Goal: Find specific page/section: Find specific page/section

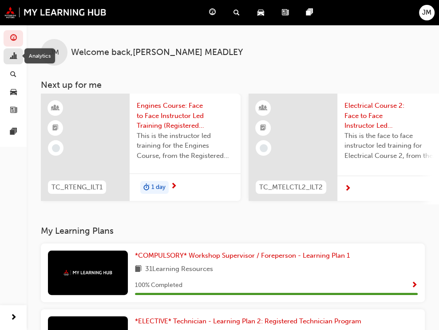
click at [16, 58] on span "chart-icon" at bounding box center [13, 57] width 7 height 8
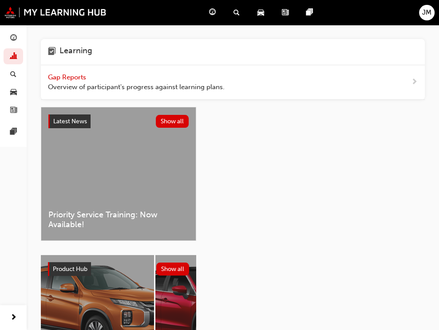
click at [56, 75] on span "Gap Reports" at bounding box center [68, 77] width 40 height 8
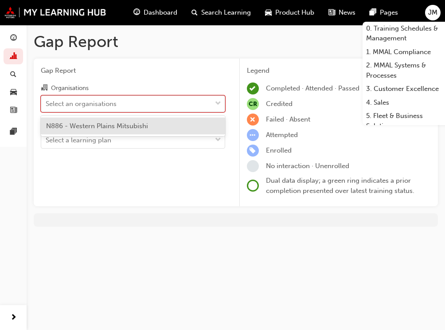
click at [213, 101] on div at bounding box center [218, 104] width 13 height 16
click at [47, 101] on input "Organisations option N886 - Western Plains Mitsubishi focused, 1 of 1. 1 result…" at bounding box center [46, 103] width 1 height 8
click at [142, 129] on span "N886 - Western Plains Mitsubishi" at bounding box center [97, 126] width 102 height 8
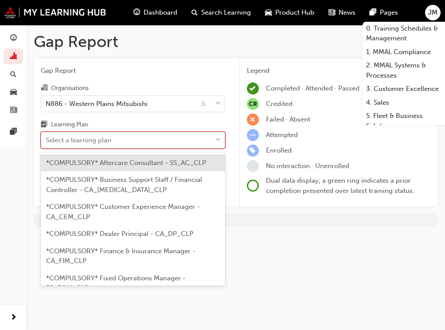
click at [194, 138] on div "Select a learning plan" at bounding box center [126, 141] width 170 height 16
click at [47, 138] on input "Learning Plan option *COMPULSORY* Aftercare Consultant - SS_AC_CLP focused, 1 o…" at bounding box center [46, 140] width 1 height 8
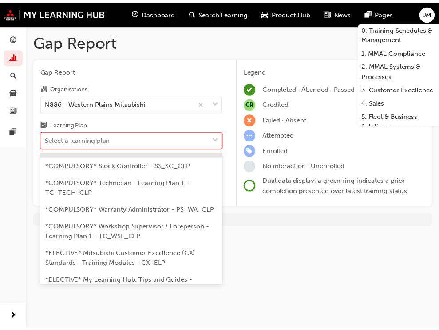
scroll to position [444, 0]
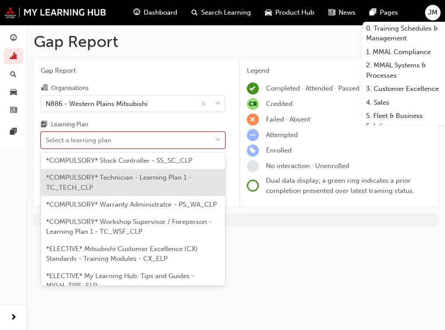
click at [140, 192] on span "*COMPULSORY* Technician - Learning Plan 1 - TC_TECH_CLP" at bounding box center [119, 182] width 146 height 18
